Goal: Information Seeking & Learning: Compare options

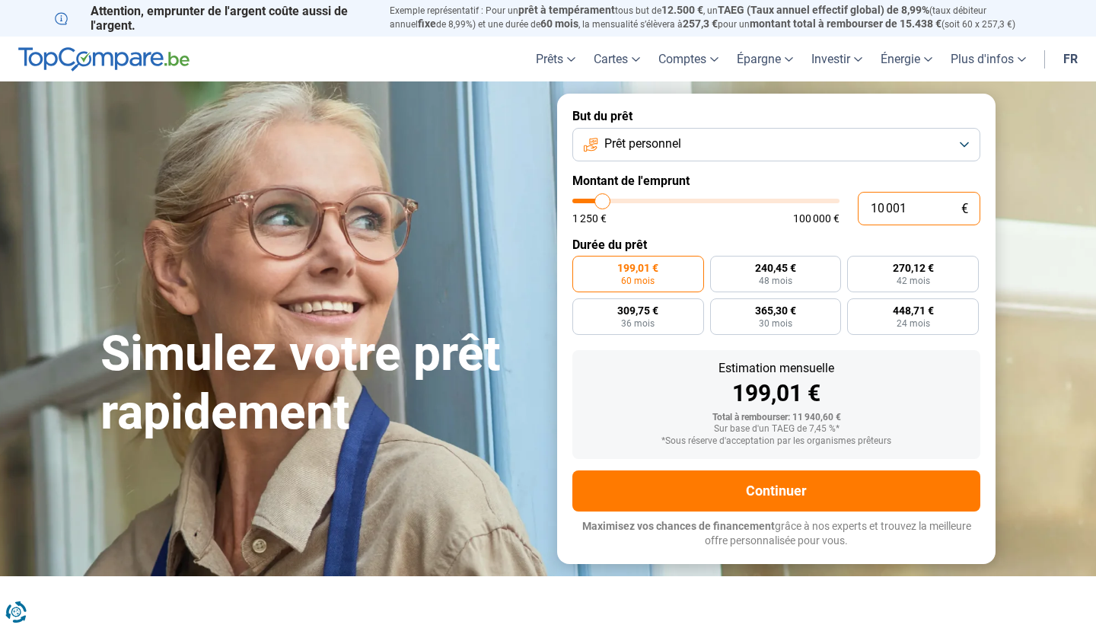
drag, startPoint x: 919, startPoint y: 202, endPoint x: 805, endPoint y: 202, distance: 114.2
click at [805, 202] on div "10 001 € 1 250 € 100 000 €" at bounding box center [776, 208] width 408 height 33
type input "10000"
radio input "true"
type input "7"
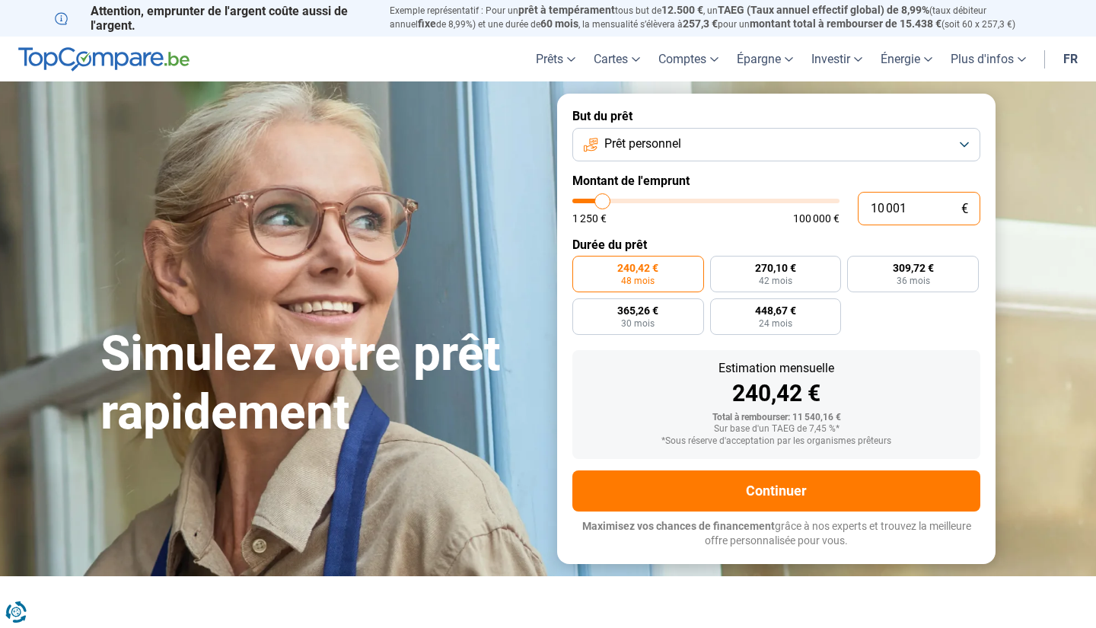
type input "1250"
type input "70"
type input "1250"
type input "700"
type input "1250"
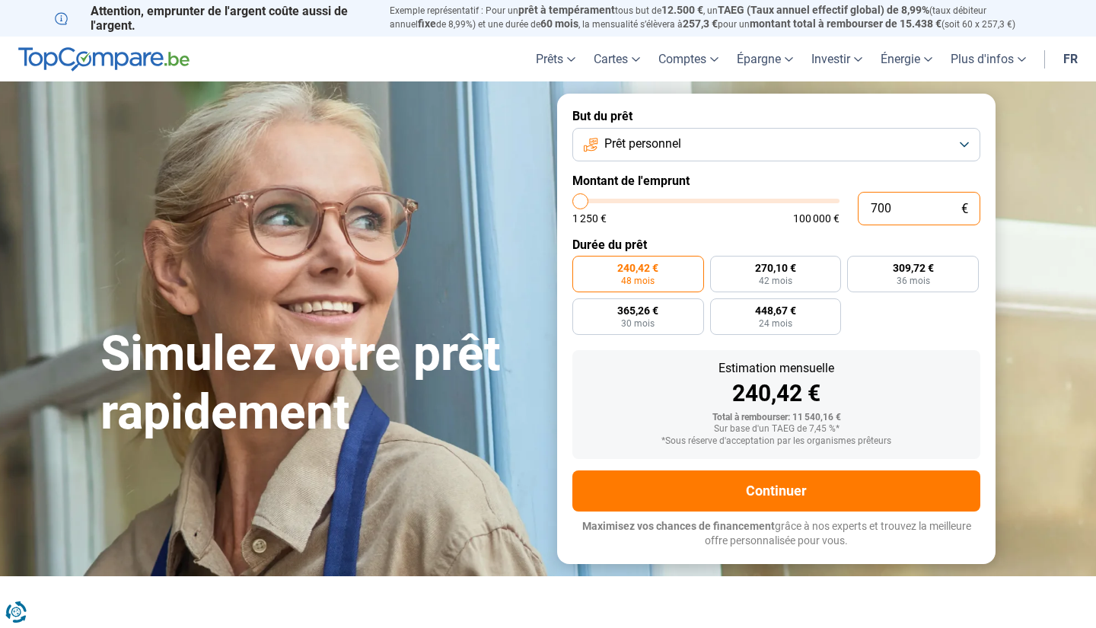
type input "7 000"
type input "7000"
type input "70 000"
type input "70000"
radio input "false"
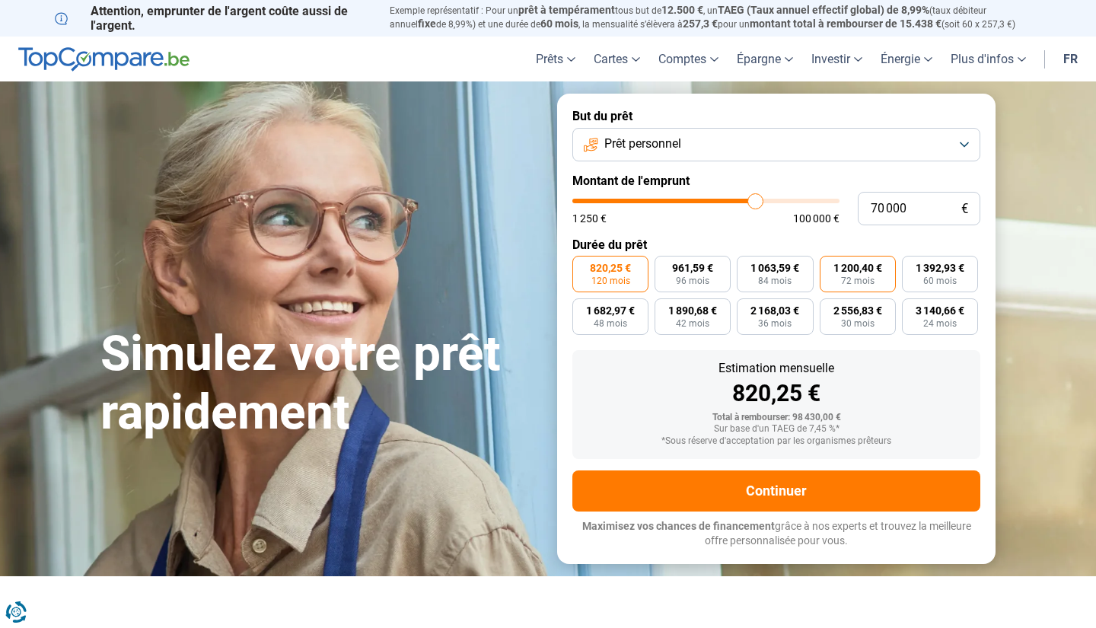
click at [865, 283] on span "72 mois" at bounding box center [857, 280] width 33 height 9
click at [830, 266] on input "1 200,40 € 72 mois" at bounding box center [825, 261] width 10 height 10
radio input "true"
click at [786, 273] on span "1 063,59 €" at bounding box center [775, 268] width 49 height 11
click at [747, 266] on input "1 063,59 € 84 mois" at bounding box center [742, 261] width 10 height 10
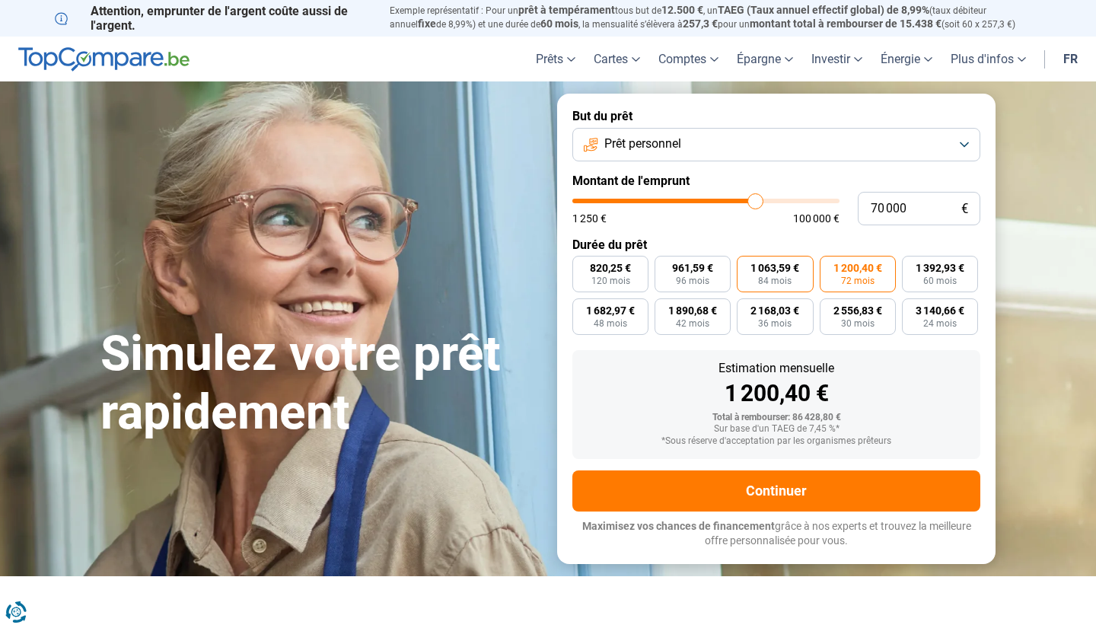
radio input "true"
click at [697, 276] on span "96 mois" at bounding box center [692, 280] width 33 height 9
click at [665, 266] on input "961,59 € 96 mois" at bounding box center [660, 261] width 10 height 10
radio input "true"
click at [769, 257] on label "1 063,59 € 84 mois" at bounding box center [775, 274] width 76 height 37
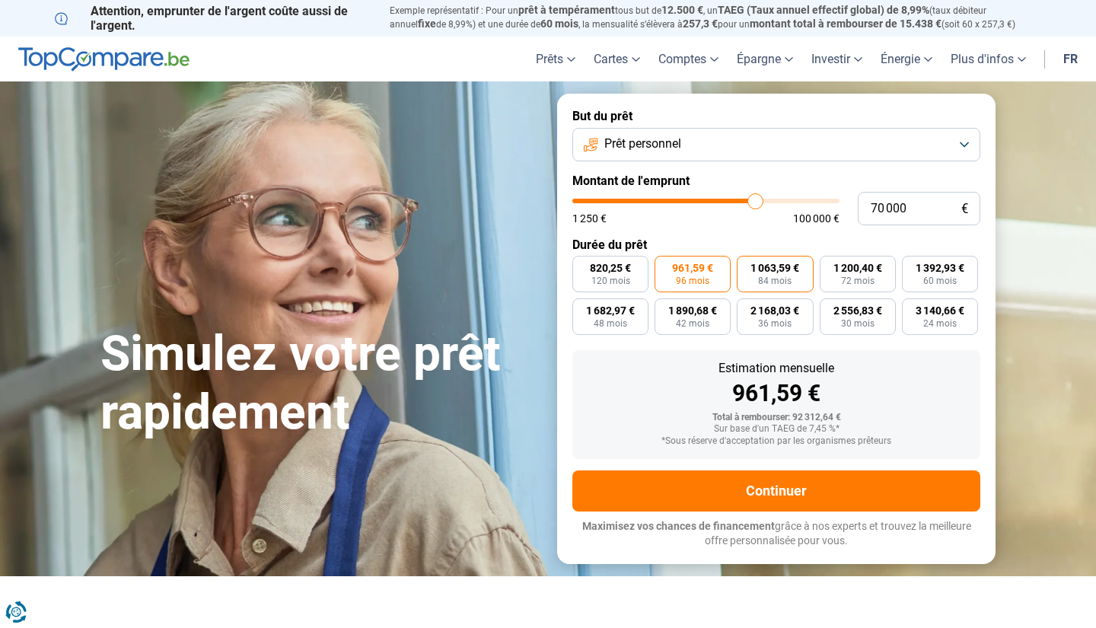
click at [747, 257] on input "1 063,59 € 84 mois" at bounding box center [742, 261] width 10 height 10
radio input "true"
